Goal: Task Accomplishment & Management: Manage account settings

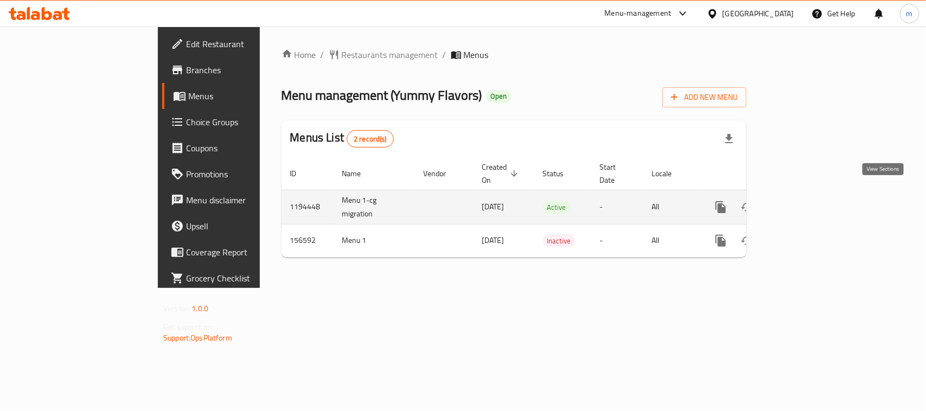
click at [804, 202] on icon "enhanced table" at bounding box center [799, 207] width 10 height 10
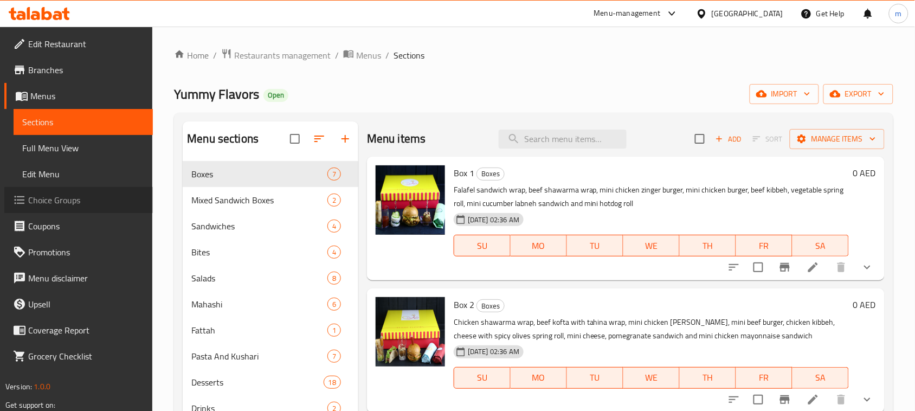
click at [53, 200] on span "Choice Groups" at bounding box center [86, 200] width 116 height 13
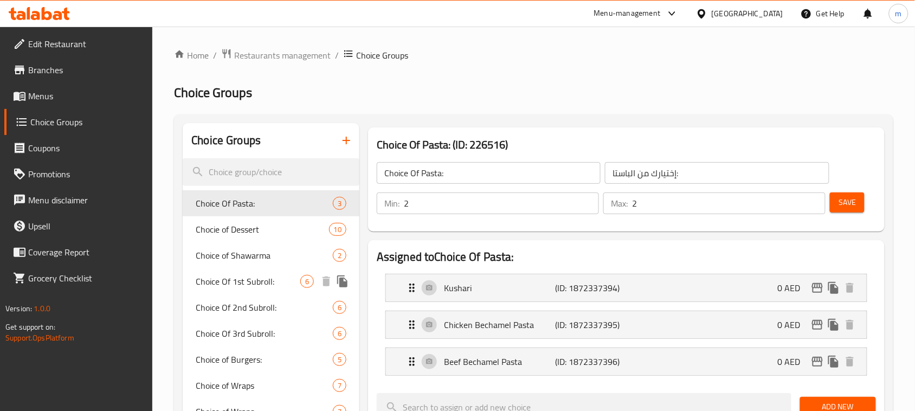
click at [247, 280] on span "Choice Of 1st Subroll:" at bounding box center [248, 281] width 105 height 13
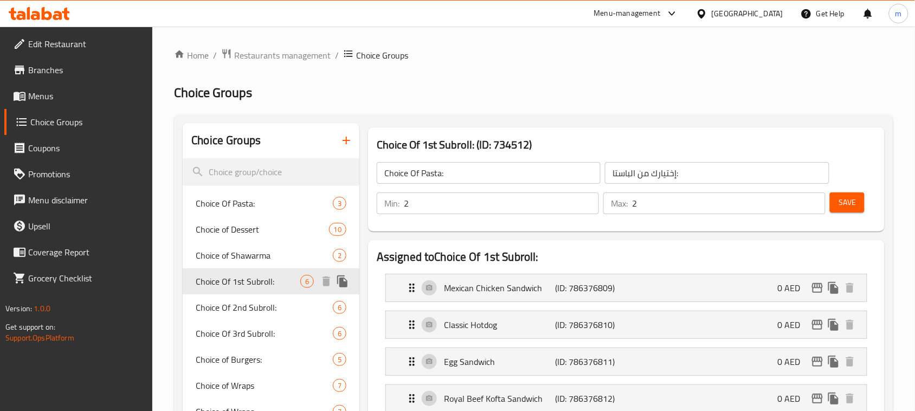
type input "Choice Of 1st Subroll:"
type input "اختيارك الأول للصب رول:"
type input "1"
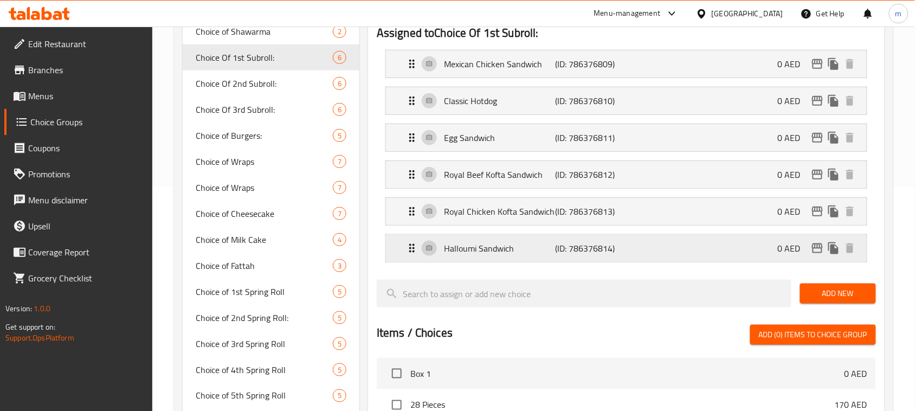
scroll to position [203, 0]
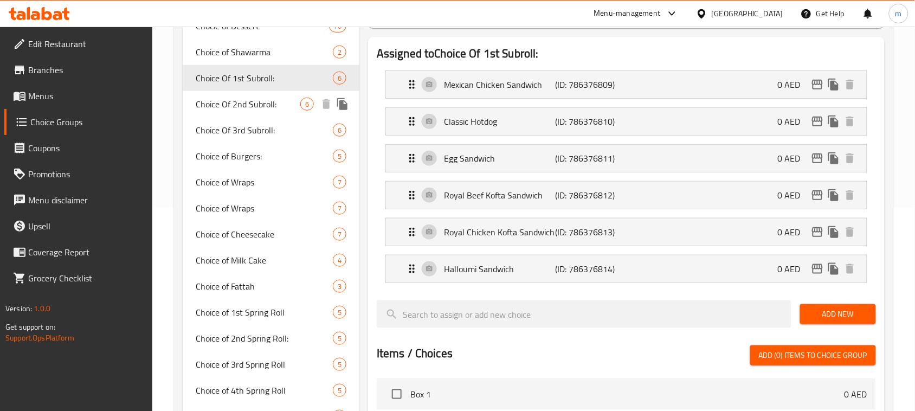
click at [242, 107] on span "Choice Of 2nd Subroll:" at bounding box center [248, 104] width 105 height 13
type input "Choice Of 2nd Subroll:"
type input "اختيارك الثاني للصب رول:"
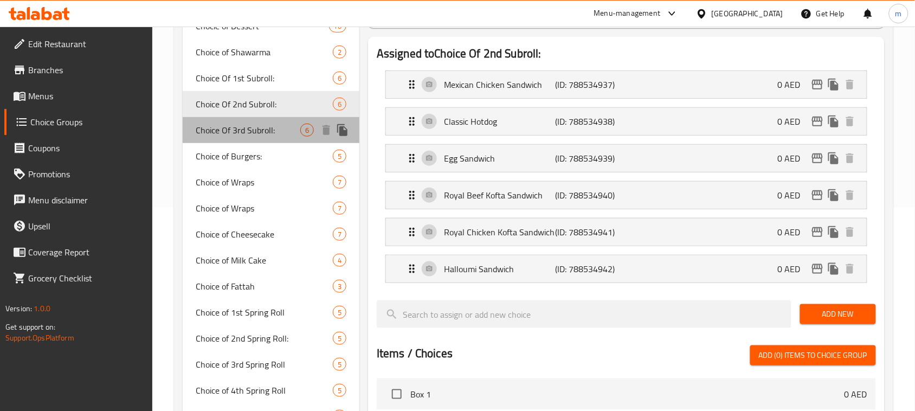
click at [236, 133] on span "Choice Of 3rd Subroll:" at bounding box center [248, 130] width 105 height 13
type input "Choice Of 3rd Subroll:"
type input "اختيارك الثالث للصب رول:"
